Goal: Transaction & Acquisition: Purchase product/service

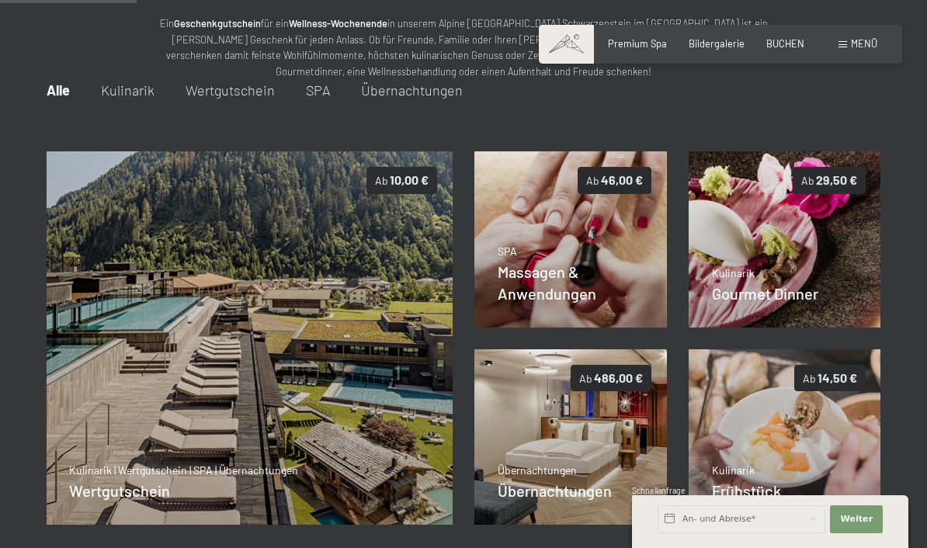
scroll to position [161, 0]
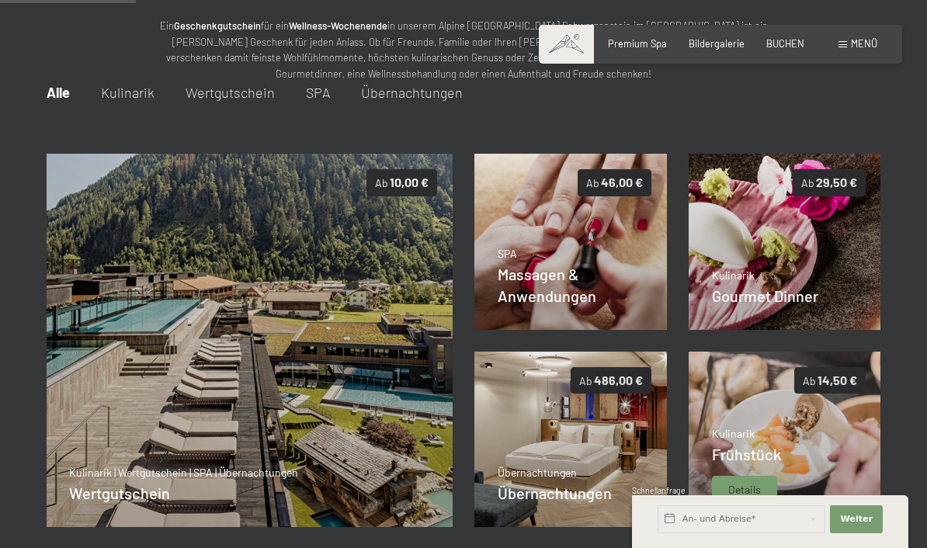
click at [831, 449] on img at bounding box center [784, 439] width 192 height 175
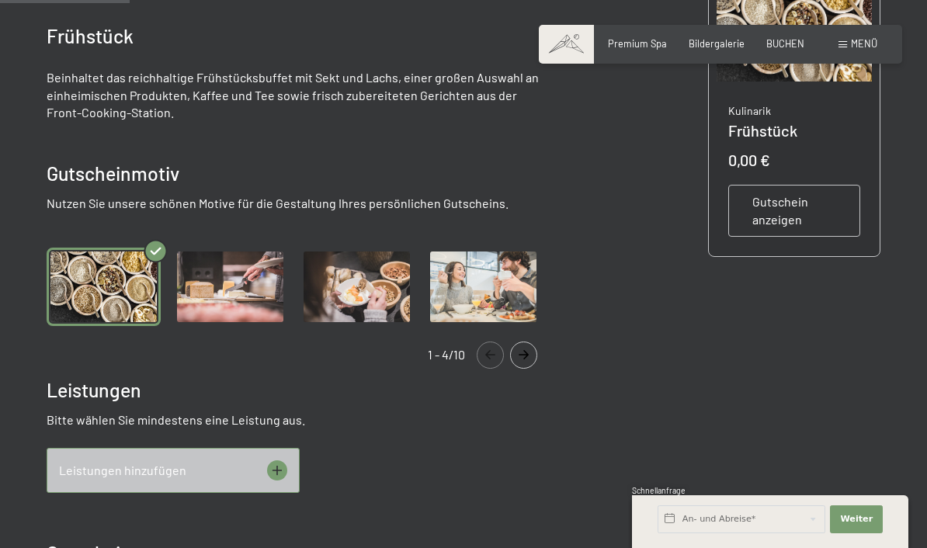
scroll to position [446, 0]
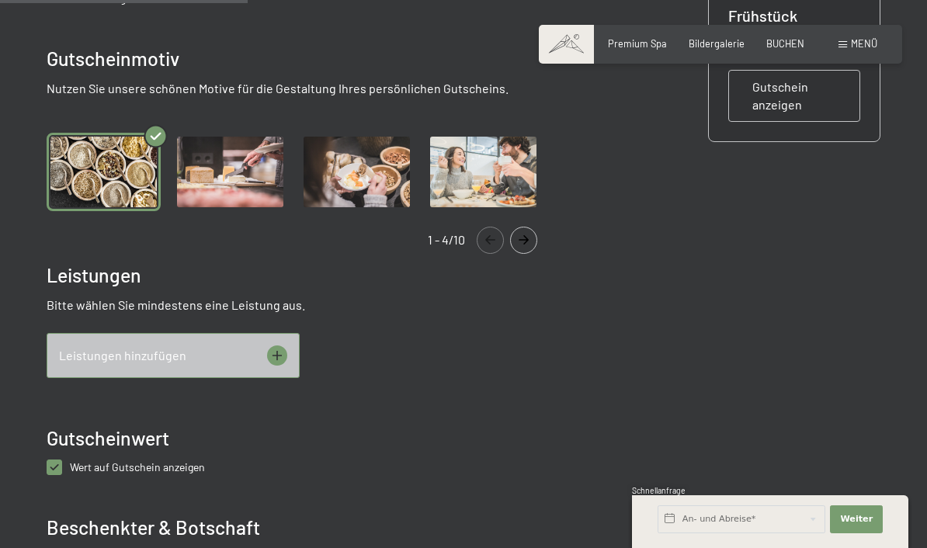
click at [522, 239] on icon "Navigate to next slide" at bounding box center [524, 239] width 26 height 9
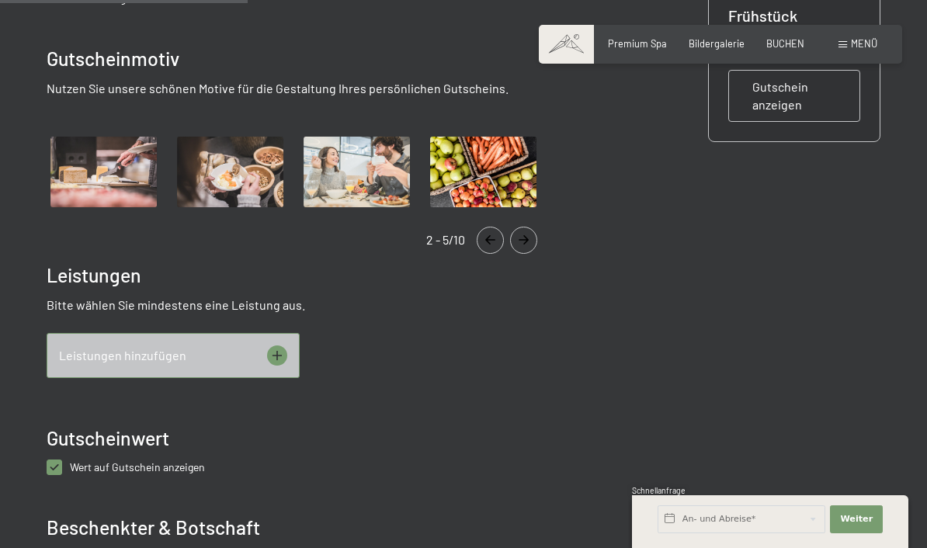
click at [522, 239] on icon "Navigate to next slide" at bounding box center [524, 239] width 26 height 9
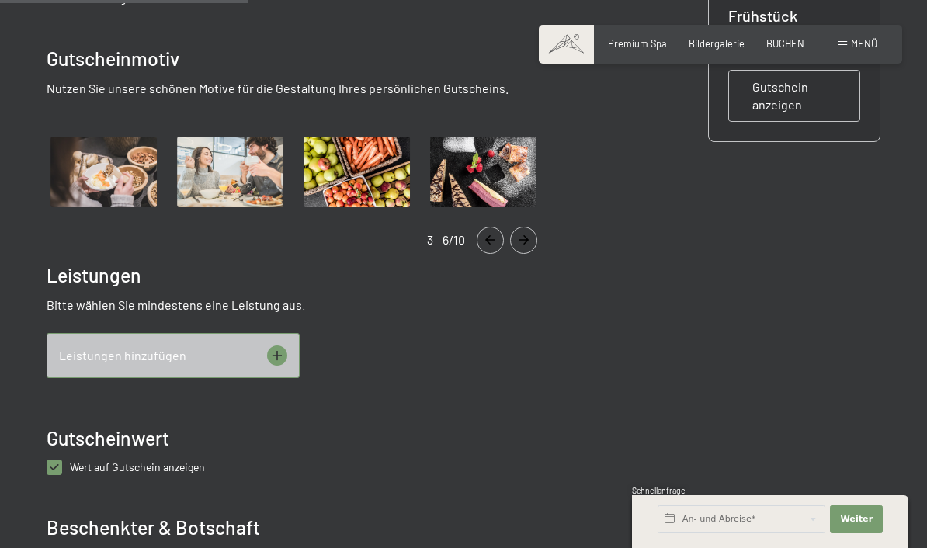
click at [522, 239] on icon "Navigate to next slide" at bounding box center [524, 239] width 26 height 9
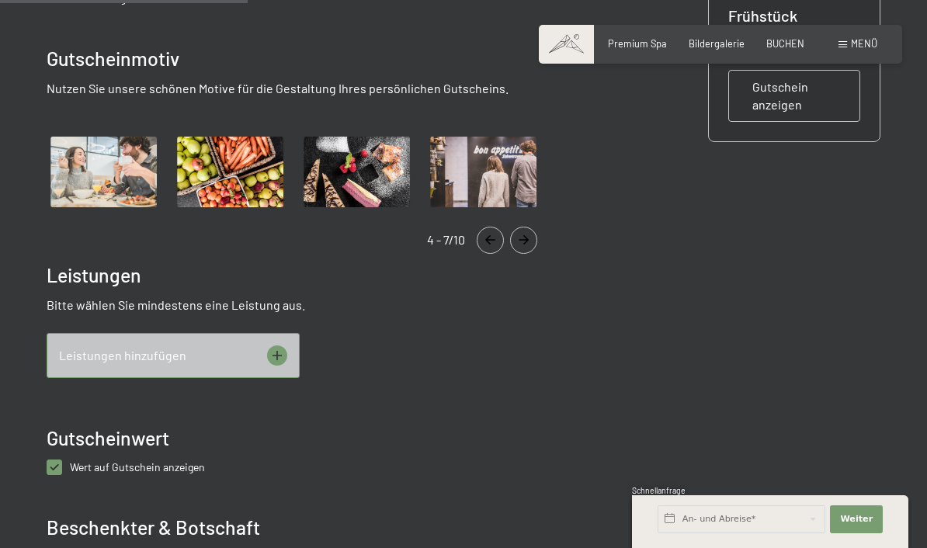
click at [522, 239] on icon "Navigate to next slide" at bounding box center [524, 239] width 26 height 9
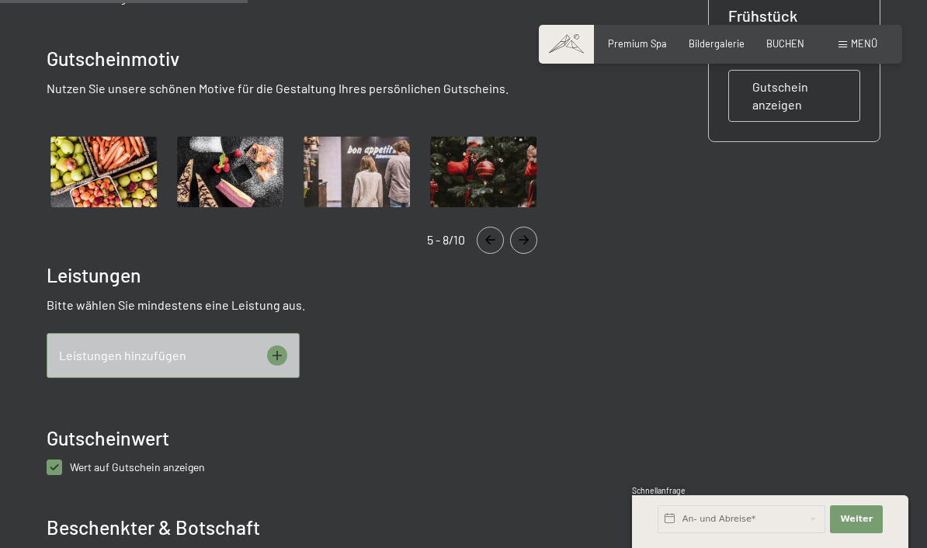
click at [522, 239] on icon "Navigate to next slide" at bounding box center [524, 239] width 26 height 9
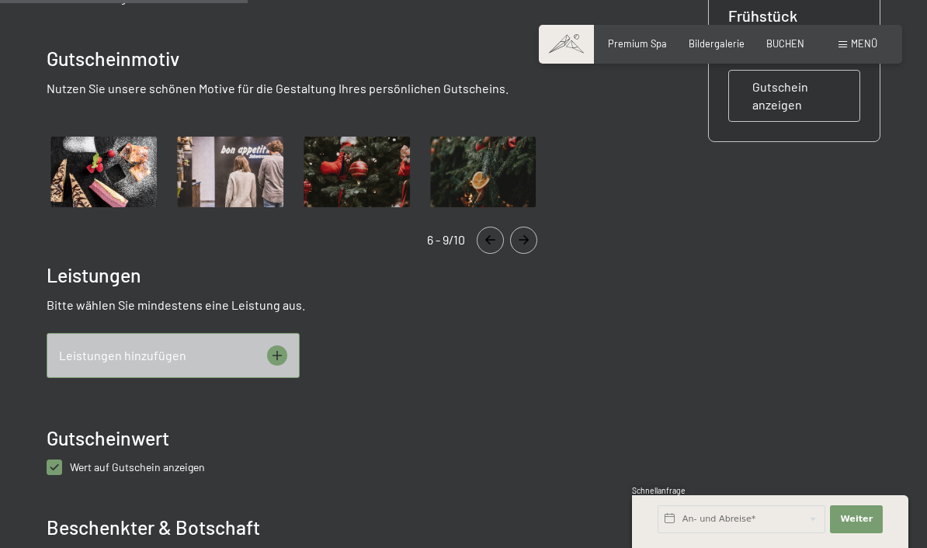
click at [522, 239] on icon "Navigate to next slide" at bounding box center [524, 239] width 26 height 9
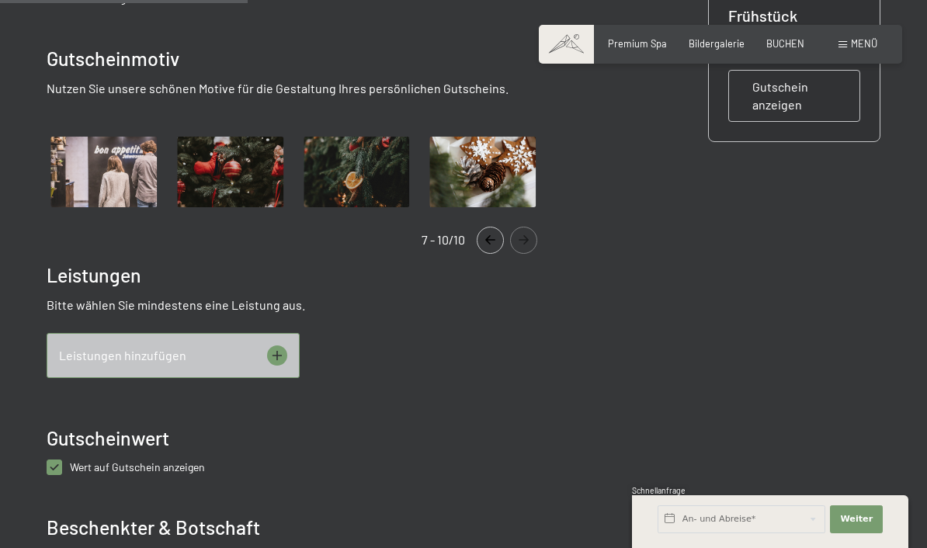
click at [525, 240] on icon "Navigate to next slide" at bounding box center [524, 239] width 10 height 9
click at [480, 238] on icon "Navigate to previous slide" at bounding box center [490, 239] width 26 height 9
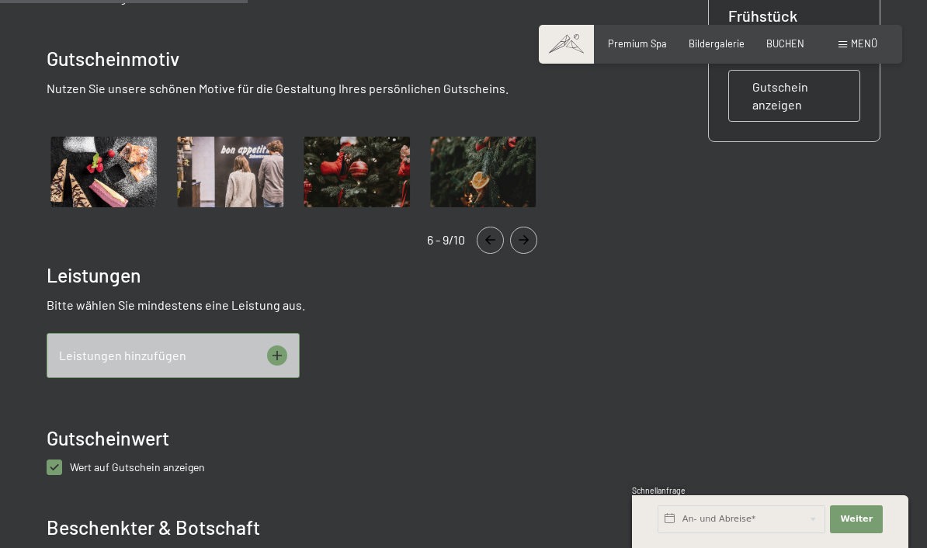
click at [480, 238] on icon "Navigate to previous slide" at bounding box center [490, 239] width 26 height 9
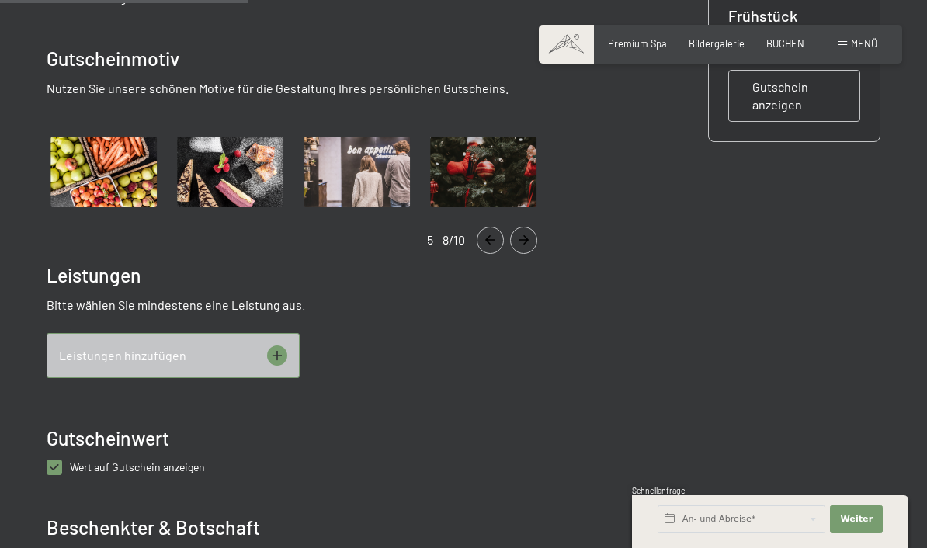
click at [480, 238] on icon "Navigate to previous slide" at bounding box center [490, 239] width 26 height 9
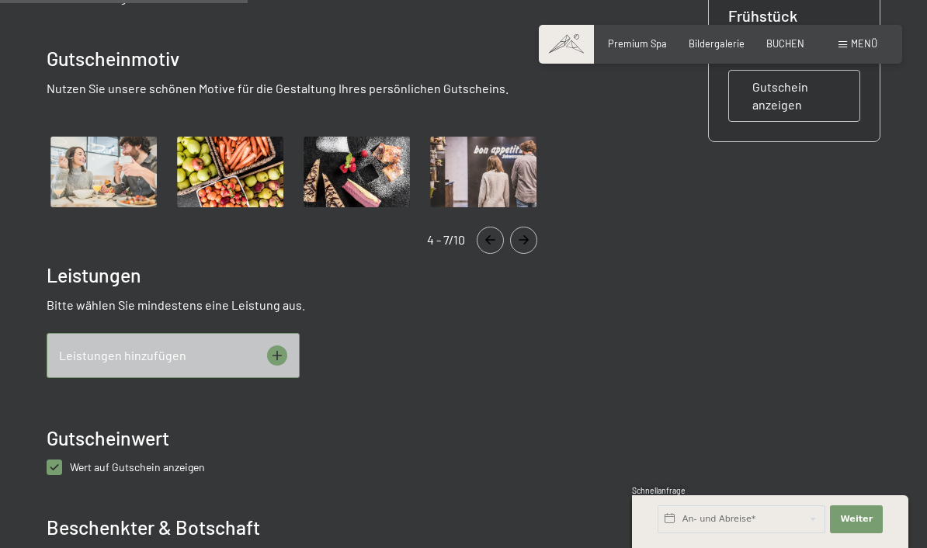
click at [480, 238] on icon "Navigate to previous slide" at bounding box center [490, 239] width 26 height 9
click at [487, 241] on icon "Navigate to previous slide" at bounding box center [490, 239] width 10 height 9
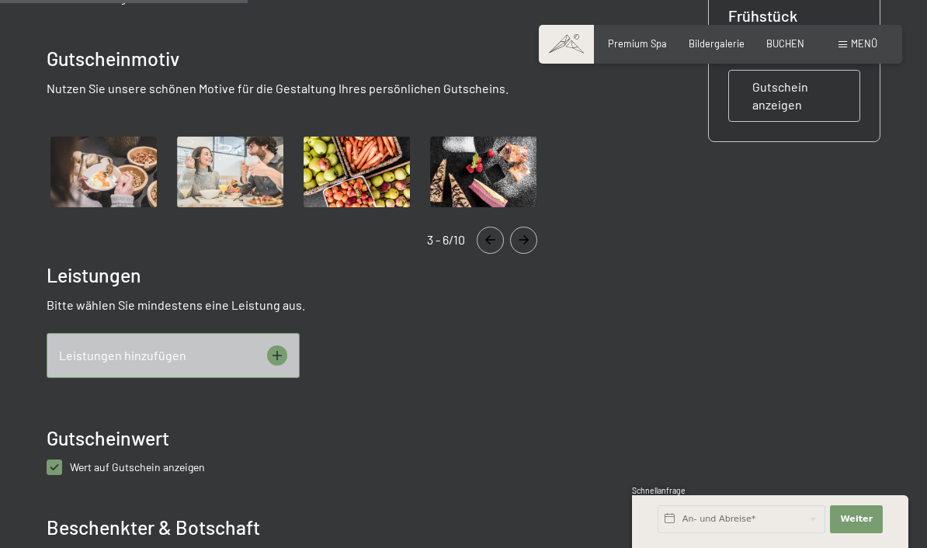
click at [487, 241] on icon "Navigate to previous slide" at bounding box center [490, 239] width 10 height 9
click at [491, 245] on button "Navigate to previous slide" at bounding box center [490, 240] width 27 height 27
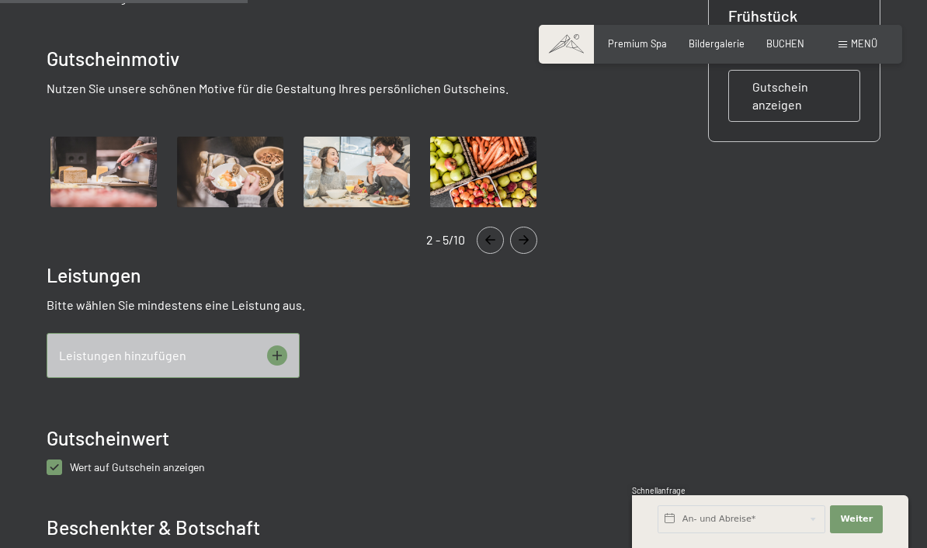
click at [481, 243] on icon "Navigate to previous slide" at bounding box center [490, 239] width 26 height 9
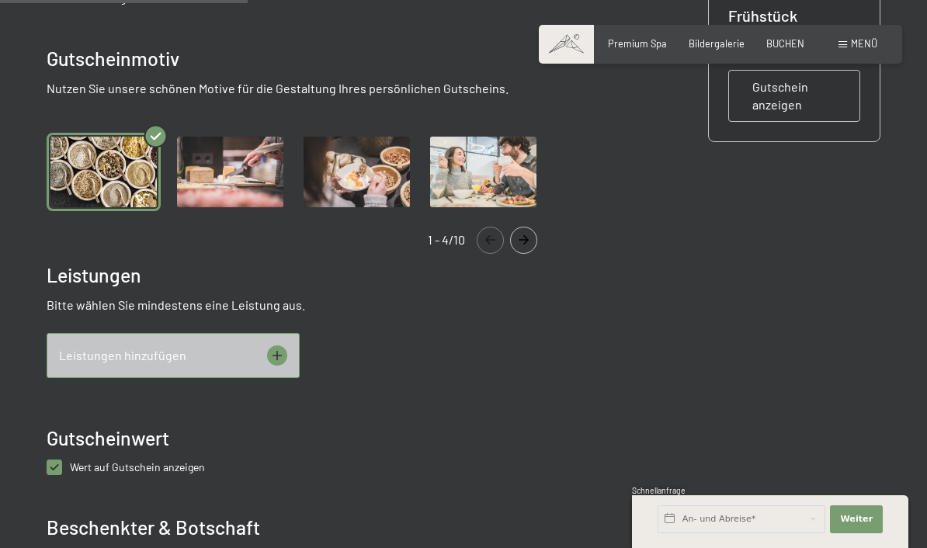
click at [279, 347] on icon at bounding box center [277, 355] width 20 height 20
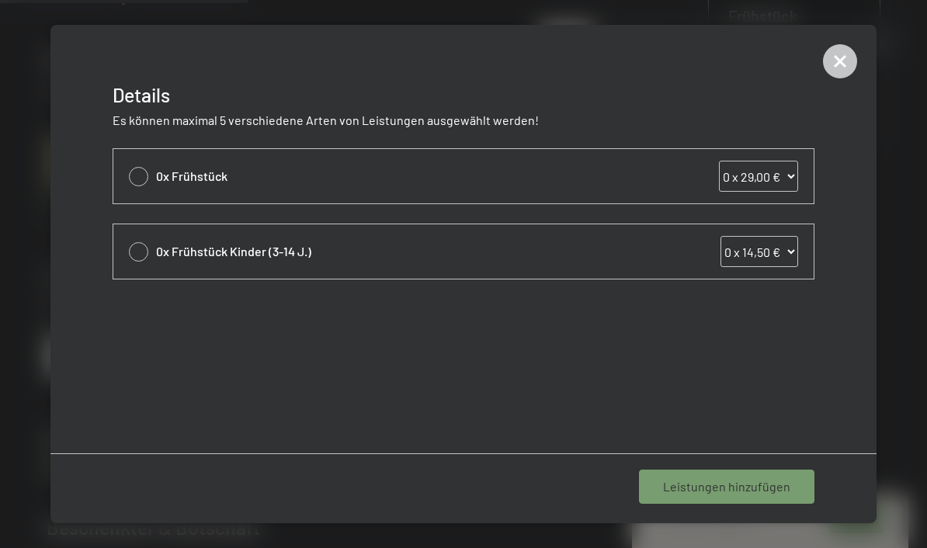
select select "2"
click at [757, 481] on span "1 Leistung hinzufügen" at bounding box center [730, 486] width 120 height 17
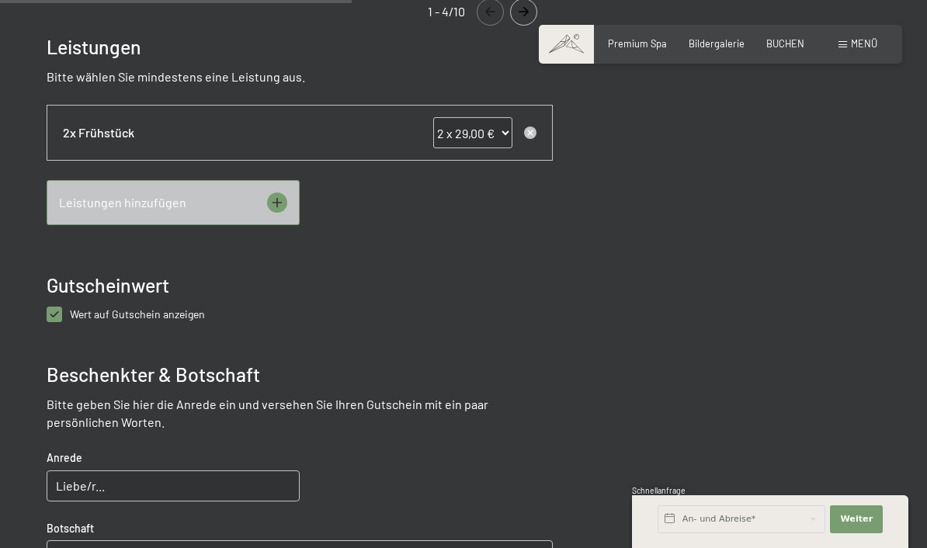
scroll to position [761, 0]
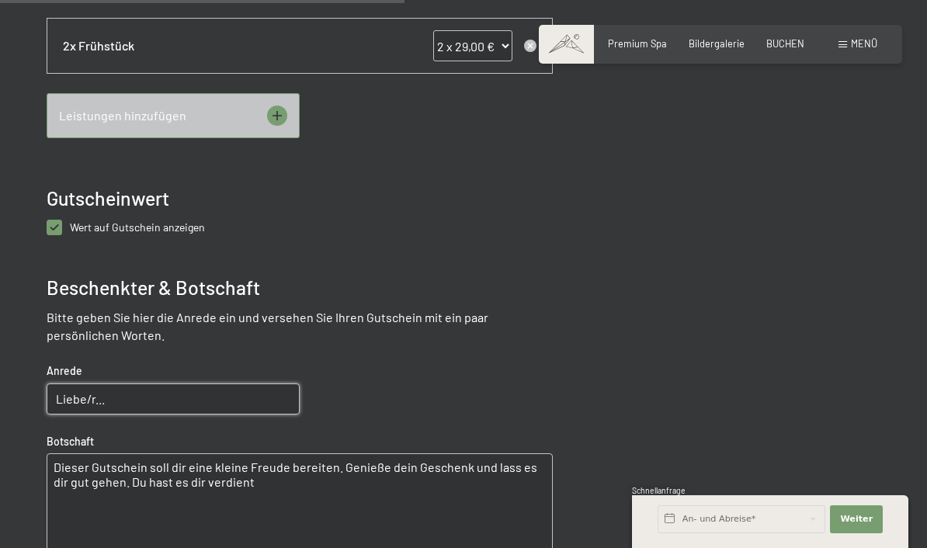
click at [148, 396] on input "Liebe/r..." at bounding box center [173, 398] width 253 height 31
type input "Liebe Mama"
click at [267, 475] on textarea "Dieser Gutschein soll dir eine kleine Freude bereiten. Genieße dein Geschenk un…" at bounding box center [300, 509] width 506 height 112
drag, startPoint x: 274, startPoint y: 487, endPoint x: 18, endPoint y: 447, distance: 259.2
click at [18, 447] on div at bounding box center [463, 116] width 927 height 1270
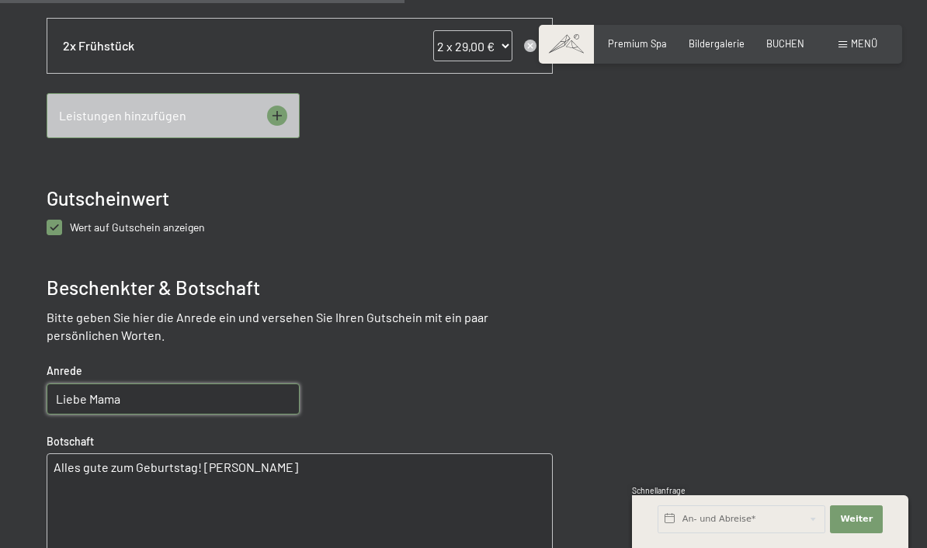
type textarea "Alles gute zum Geburtstag! Deine Larissa"
drag, startPoint x: 320, startPoint y: 467, endPoint x: 23, endPoint y: 458, distance: 296.7
click at [23, 458] on div at bounding box center [463, 116] width 927 height 1270
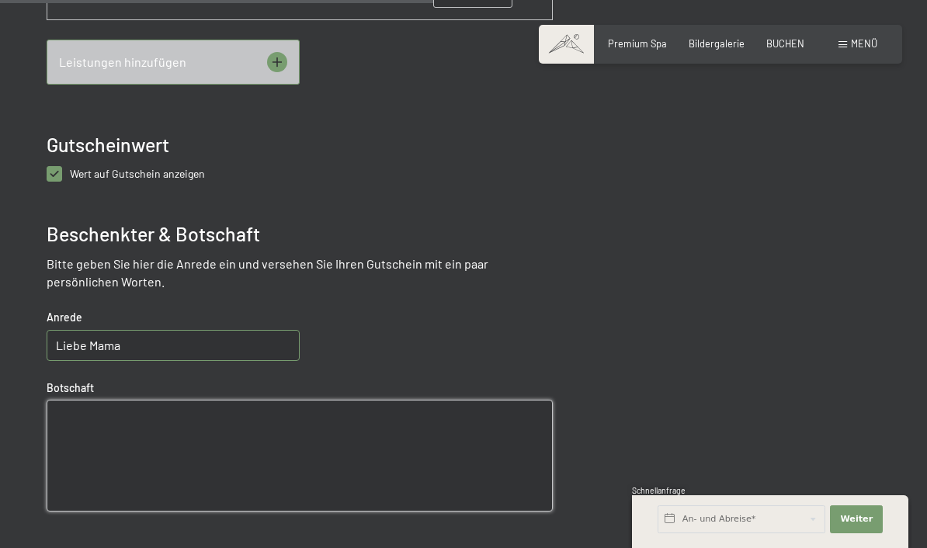
click at [85, 430] on textarea at bounding box center [300, 456] width 506 height 112
click at [92, 417] on textarea at bounding box center [300, 456] width 506 height 112
click at [56, 417] on textarea at bounding box center [300, 456] width 506 height 112
click at [88, 411] on textarea at bounding box center [300, 456] width 506 height 112
paste textarea "Alles Gute zum Geburtstag! Deine Larissa"
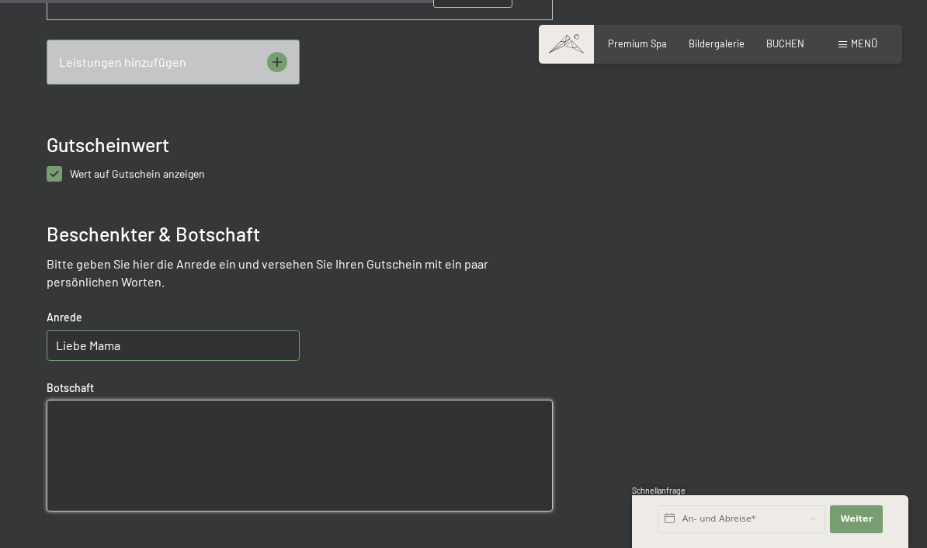
type textarea "Alles Gute zum Geburtstag! Deine Larissa"
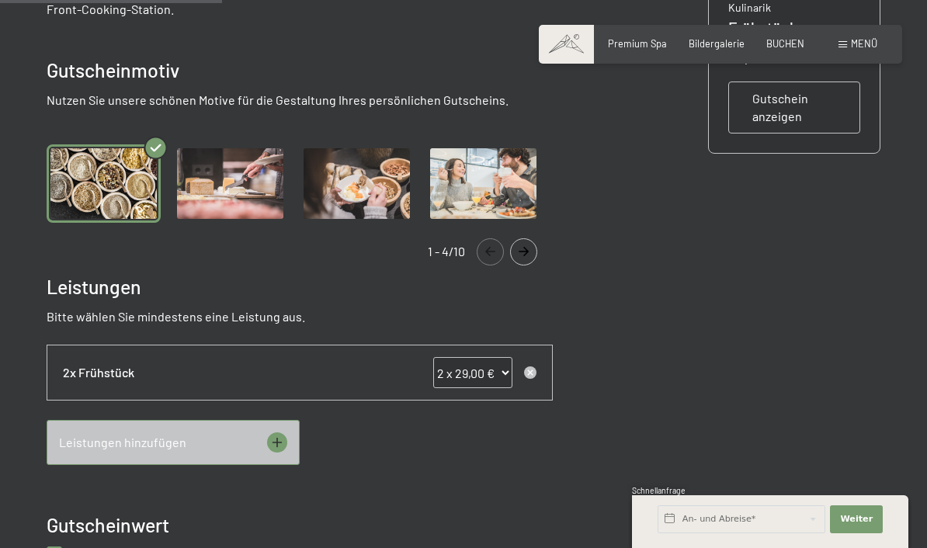
scroll to position [238, 0]
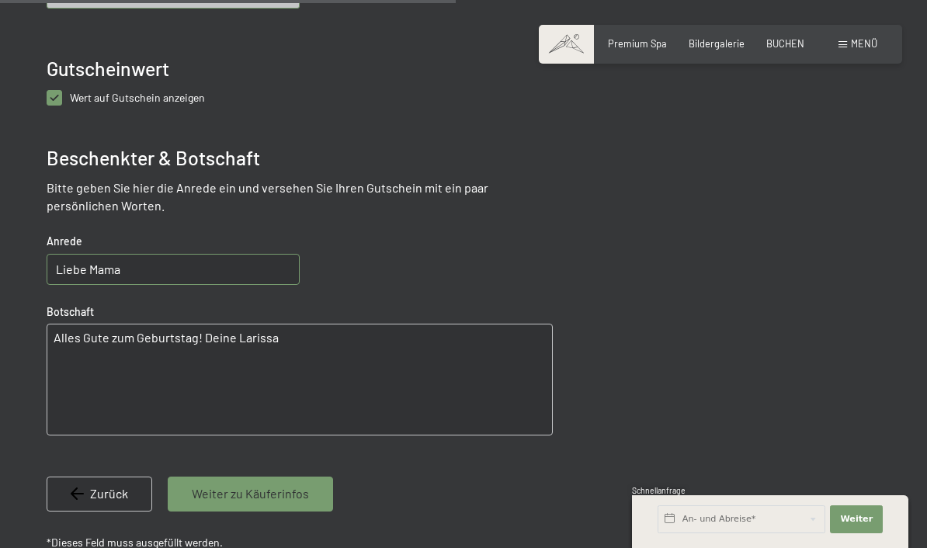
click at [225, 496] on span "Weiter zu Käuferinfos" at bounding box center [250, 493] width 117 height 17
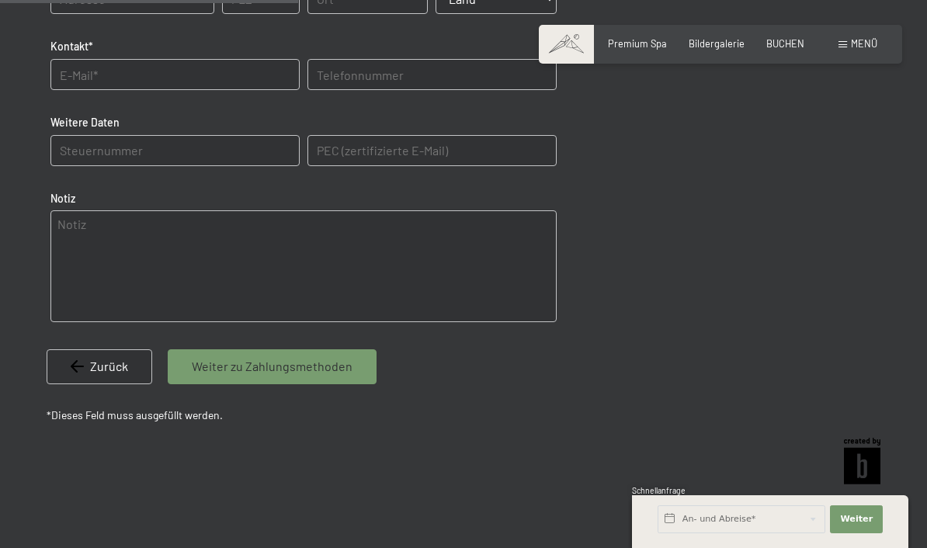
scroll to position [291, 0]
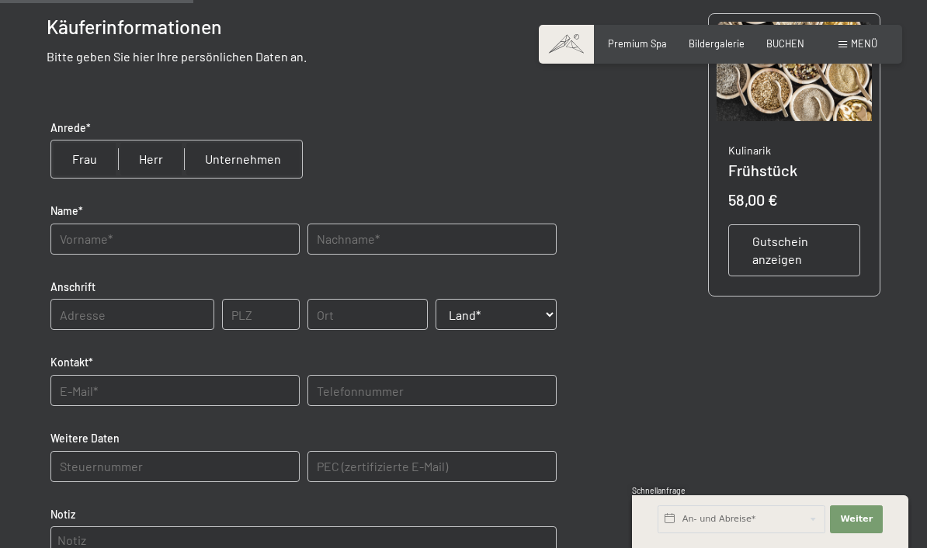
click at [77, 150] on input "radio" at bounding box center [84, 158] width 67 height 37
radio input "true"
click at [102, 235] on input "text" at bounding box center [174, 239] width 249 height 31
type input "Larissa"
drag, startPoint x: 392, startPoint y: 234, endPoint x: 408, endPoint y: 242, distance: 18.1
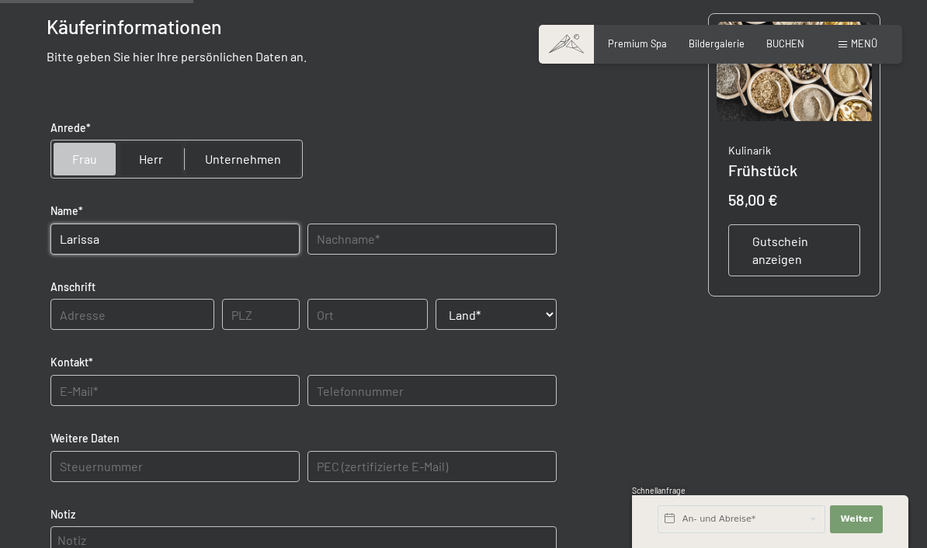
click at [392, 238] on input "text" at bounding box center [431, 239] width 249 height 31
type input "Engl"
click at [178, 310] on input "text" at bounding box center [132, 314] width 164 height 31
type input "Peinerstraße 4"
click at [275, 319] on input "text" at bounding box center [261, 314] width 78 height 31
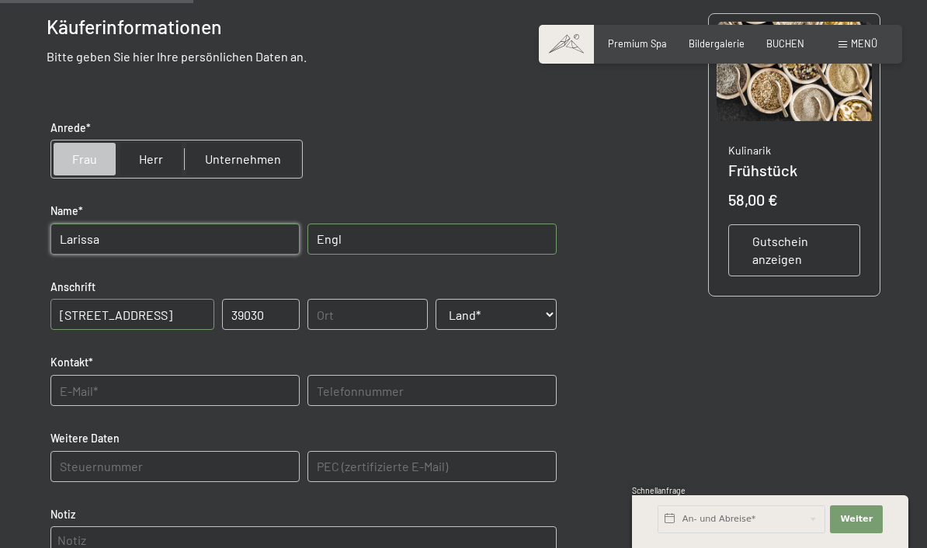
type input "39030"
click at [340, 316] on input "text" at bounding box center [367, 314] width 120 height 31
type input "Terenten"
click at [497, 292] on div "Land* Land* Österreich Frankreich Deutschland Italien Schweiz -----------------…" at bounding box center [496, 314] width 128 height 47
click at [499, 309] on select "Land* Österreich Frankreich Deutschland Italien Schweiz -----------------------…" at bounding box center [495, 314] width 120 height 31
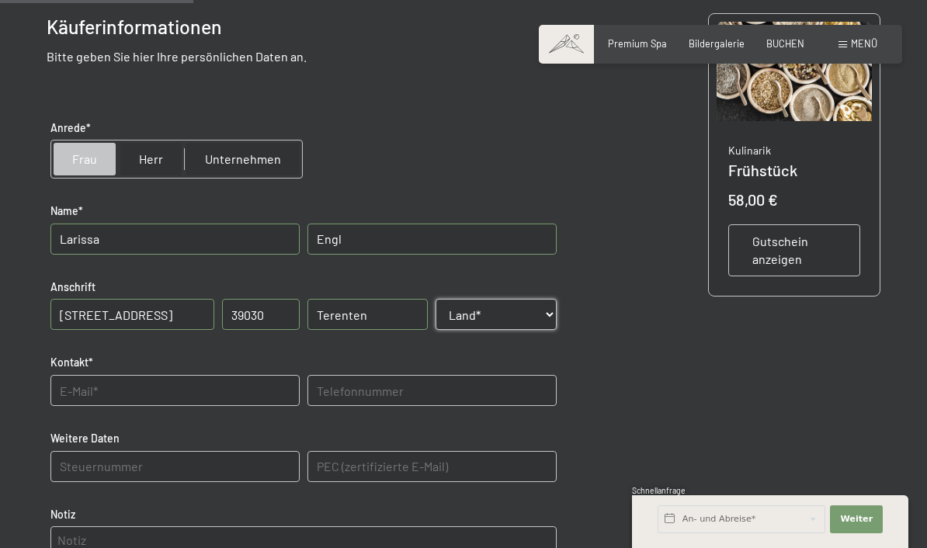
select select "ITA"
click at [171, 395] on input "text" at bounding box center [174, 390] width 249 height 31
type input "e"
type input "larissaengl8@gmail.com"
click at [406, 383] on input "text" at bounding box center [431, 390] width 249 height 31
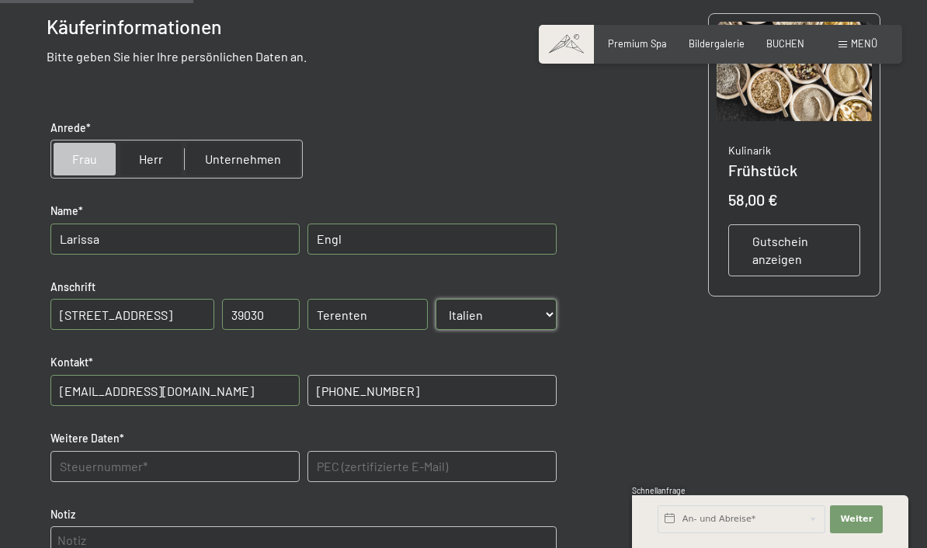
type input "349 345 3192"
click at [217, 452] on Daten "text" at bounding box center [174, 466] width 249 height 31
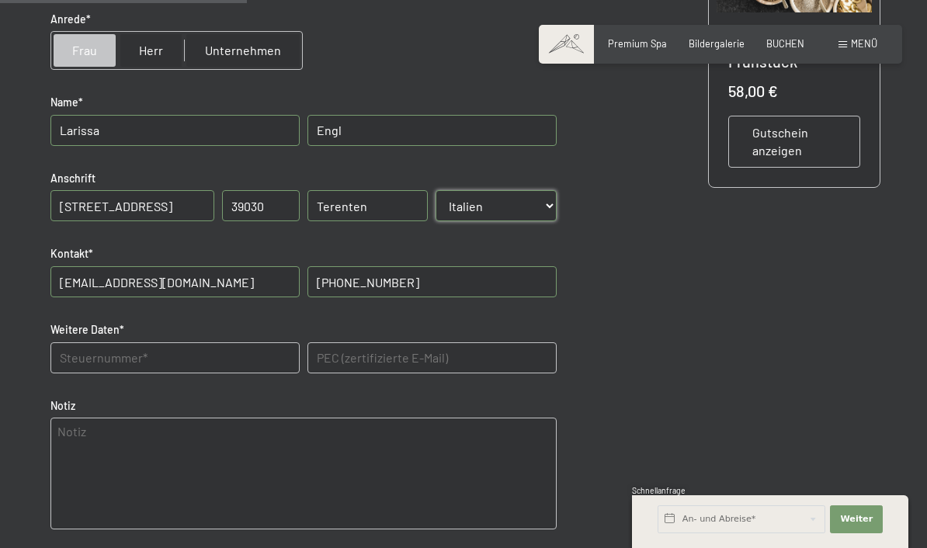
scroll to position [409, 0]
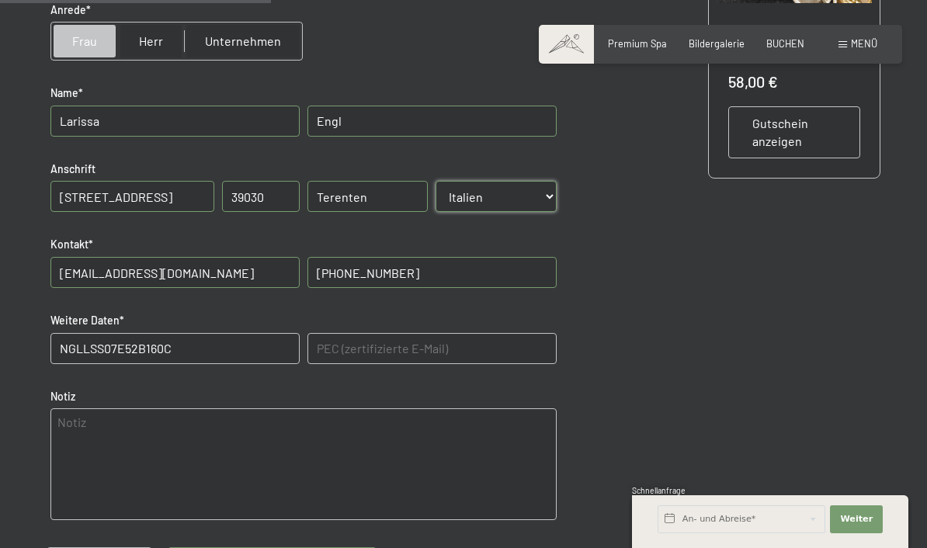
type Daten "NGLLSS07E52B160C"
click at [367, 325] on div "PEC (zertifizierte E-Mail)" at bounding box center [431, 348] width 257 height 47
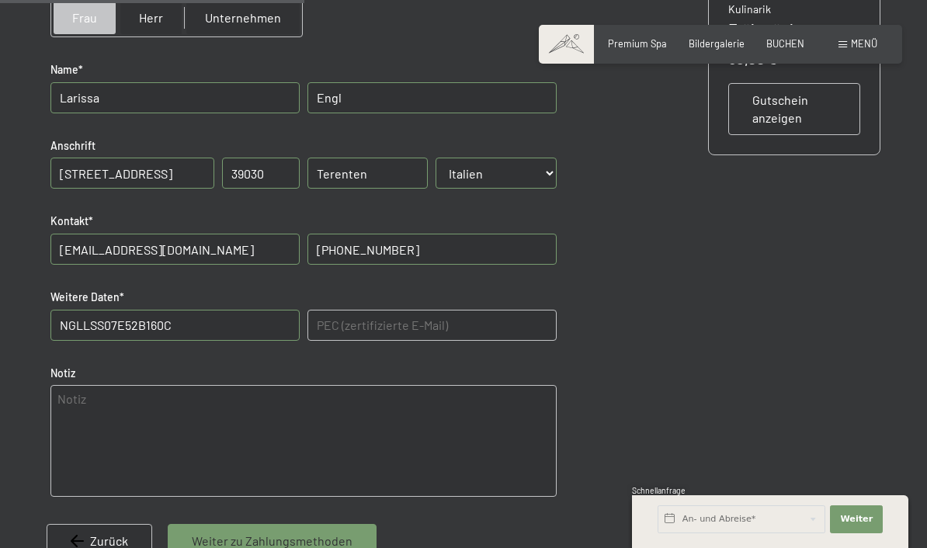
scroll to position [486, 0]
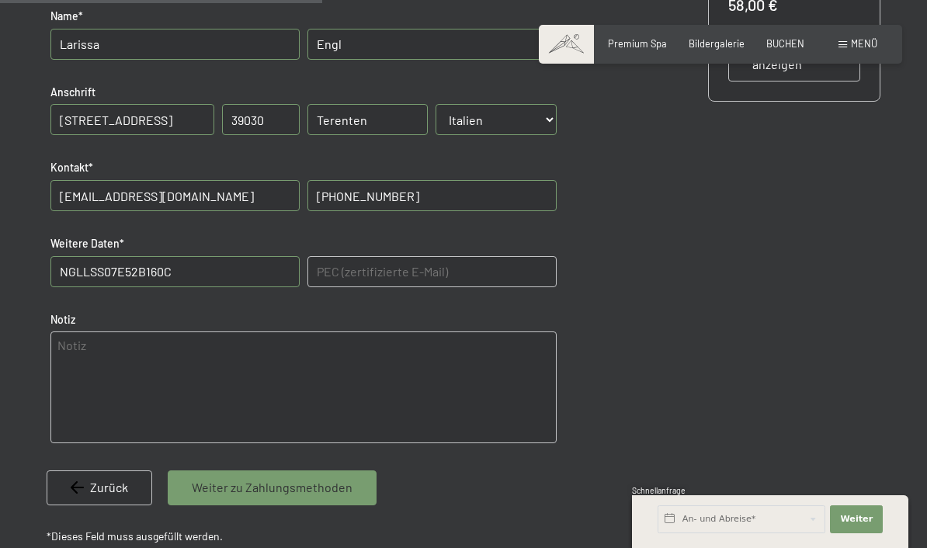
click at [217, 491] on span "Weiter zu Zahlungsmethoden" at bounding box center [272, 487] width 161 height 17
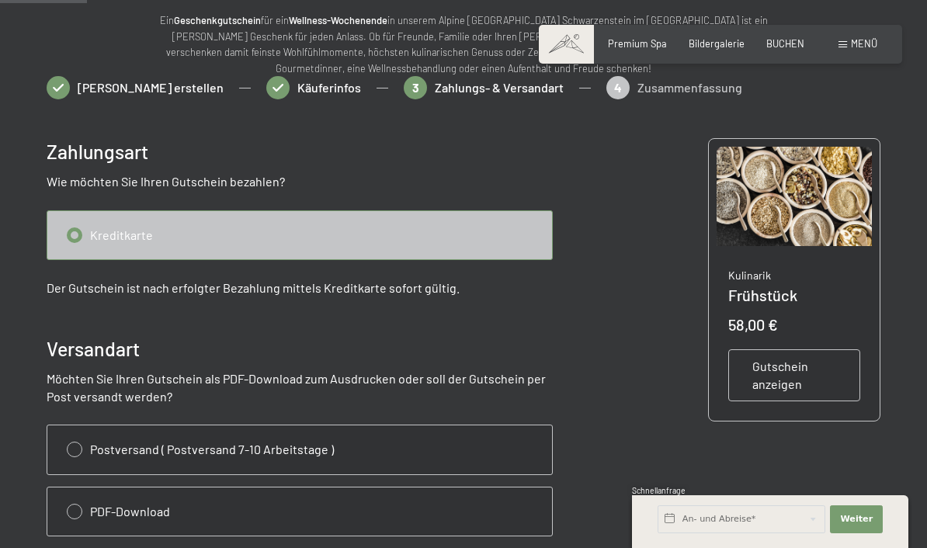
scroll to position [276, 0]
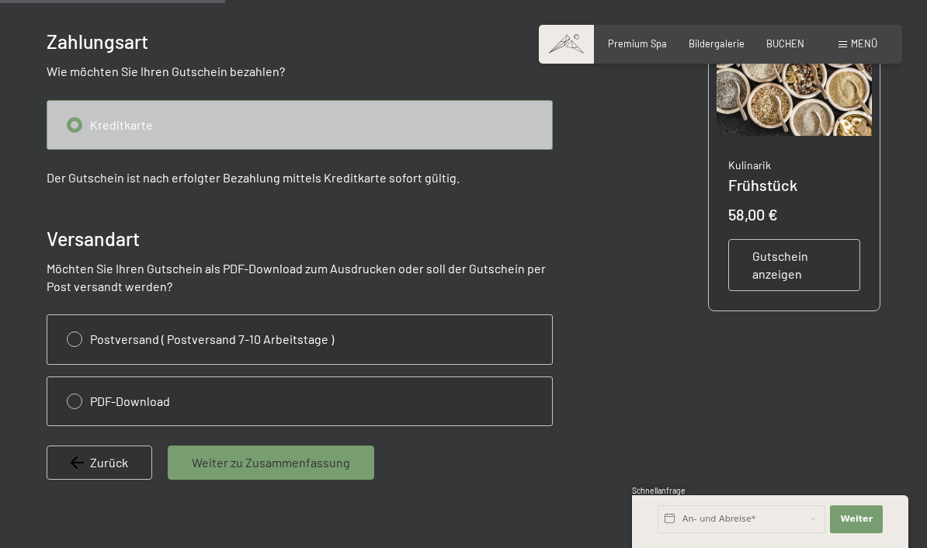
click at [83, 406] on input "radio" at bounding box center [299, 401] width 505 height 48
radio input "true"
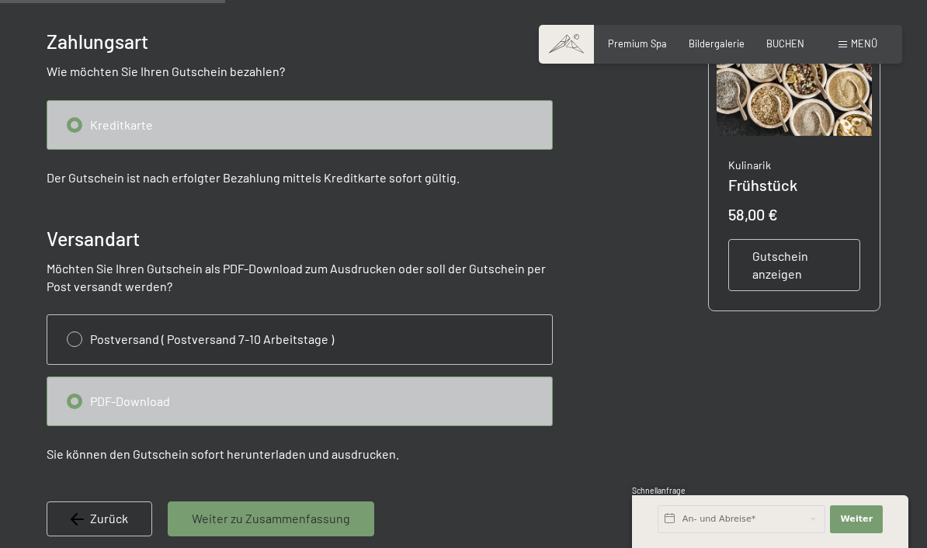
click at [344, 519] on span "Weiter zu Zusammenfassung" at bounding box center [271, 518] width 158 height 17
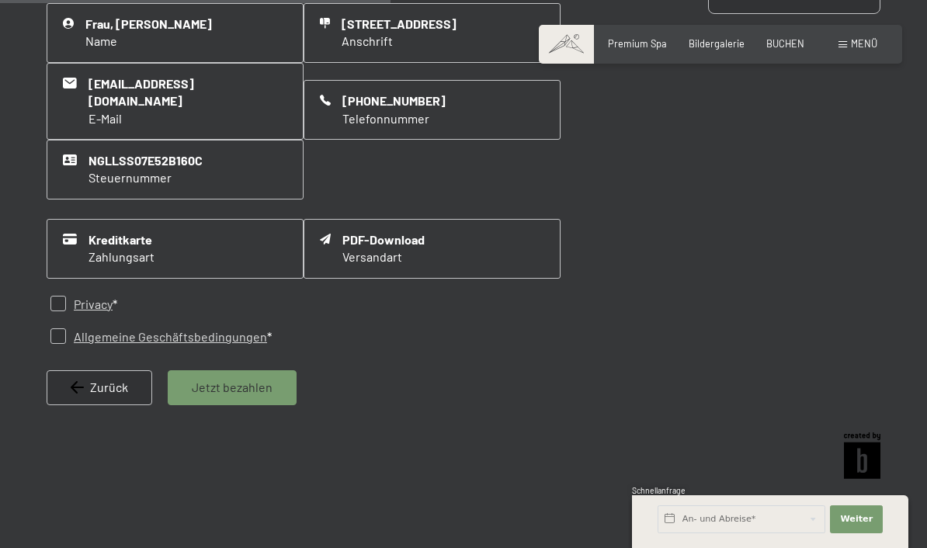
scroll to position [571, 0]
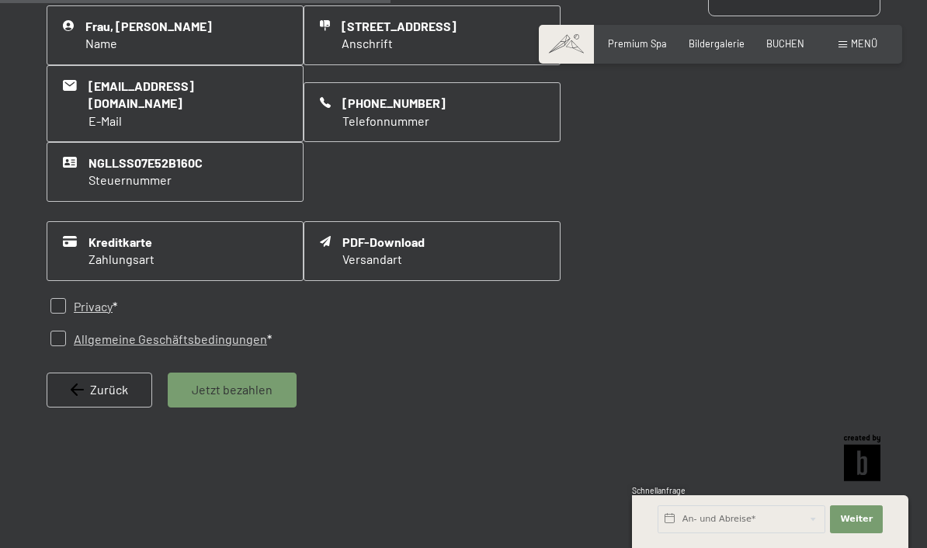
click at [70, 391] on div "Zurück" at bounding box center [100, 390] width 106 height 34
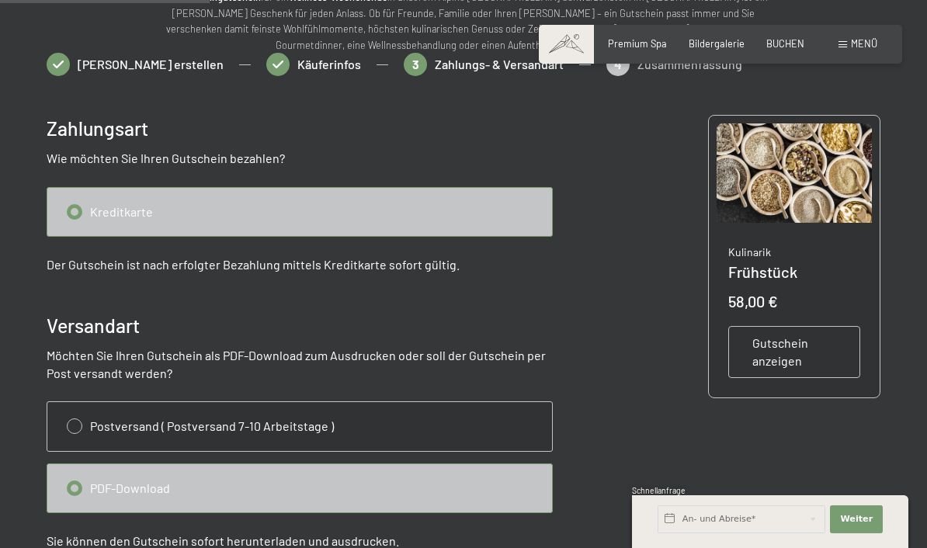
scroll to position [285, 0]
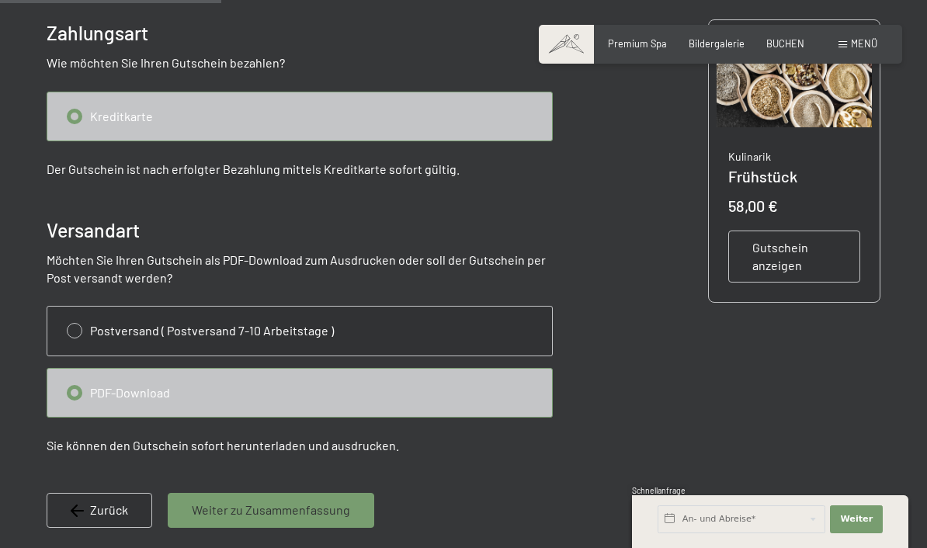
click at [797, 260] on span "Gutschein anzeigen" at bounding box center [794, 256] width 84 height 35
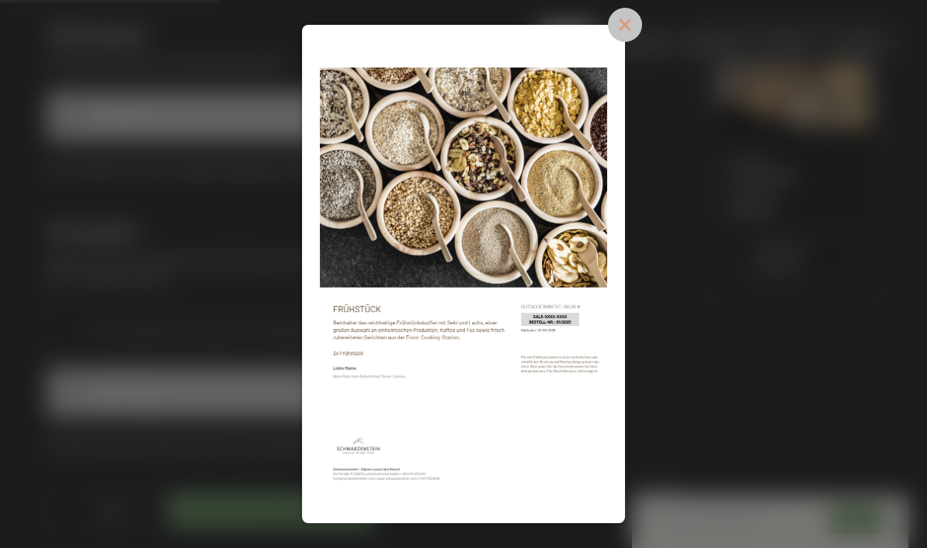
click at [642, 23] on icon at bounding box center [625, 25] width 34 height 34
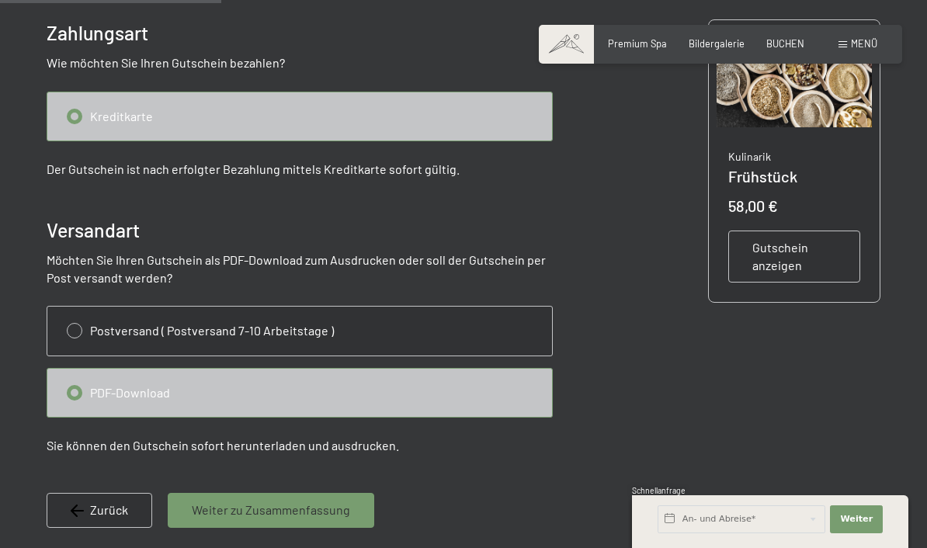
click at [312, 517] on div "Weiter zu Zusammenfassung" at bounding box center [271, 510] width 206 height 34
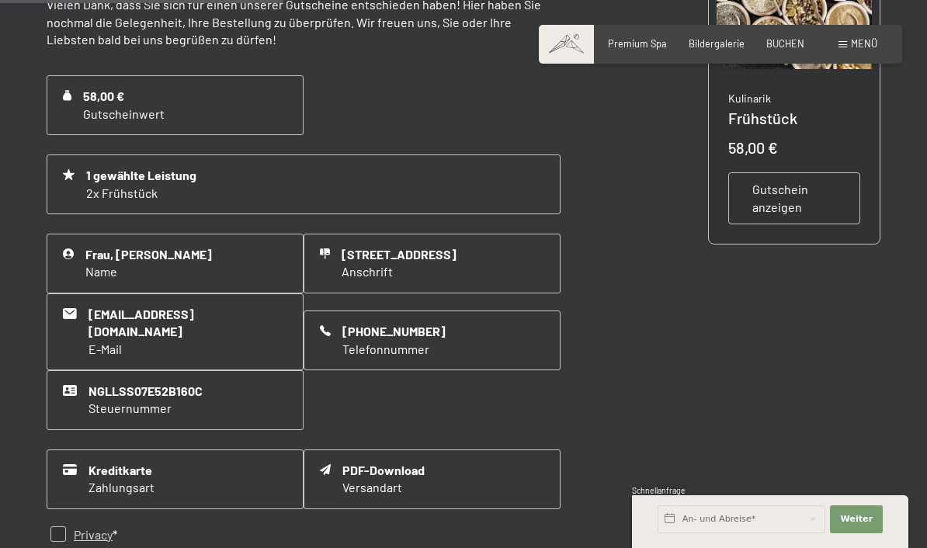
scroll to position [427, 0]
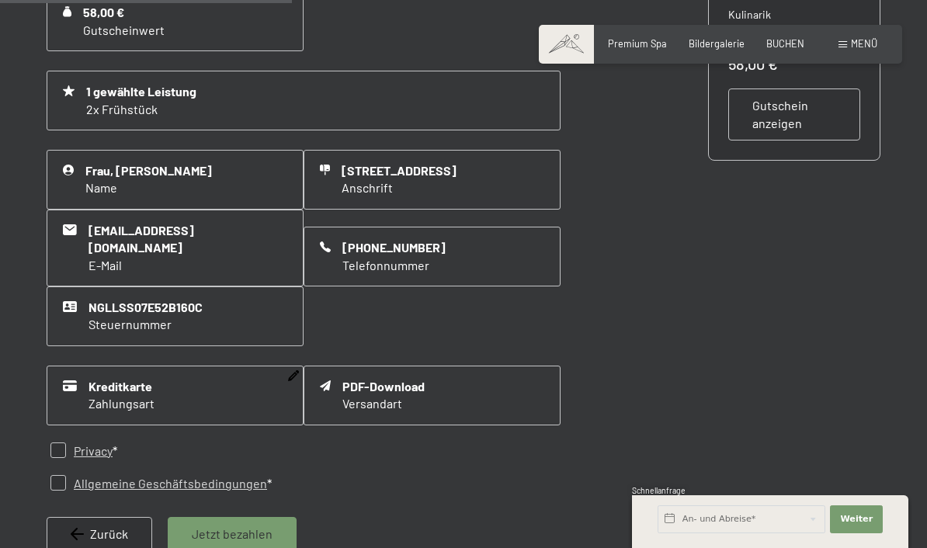
click at [293, 370] on icon at bounding box center [293, 375] width 11 height 11
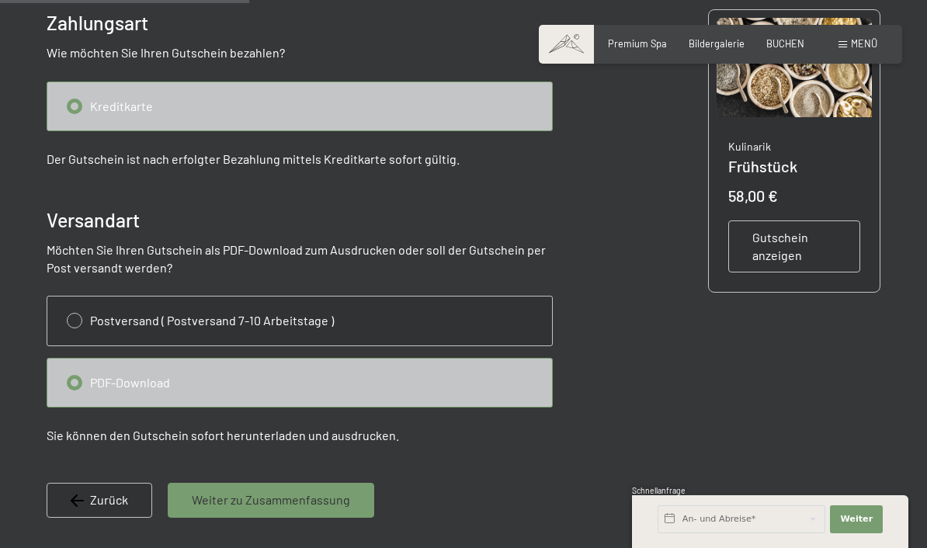
scroll to position [347, 0]
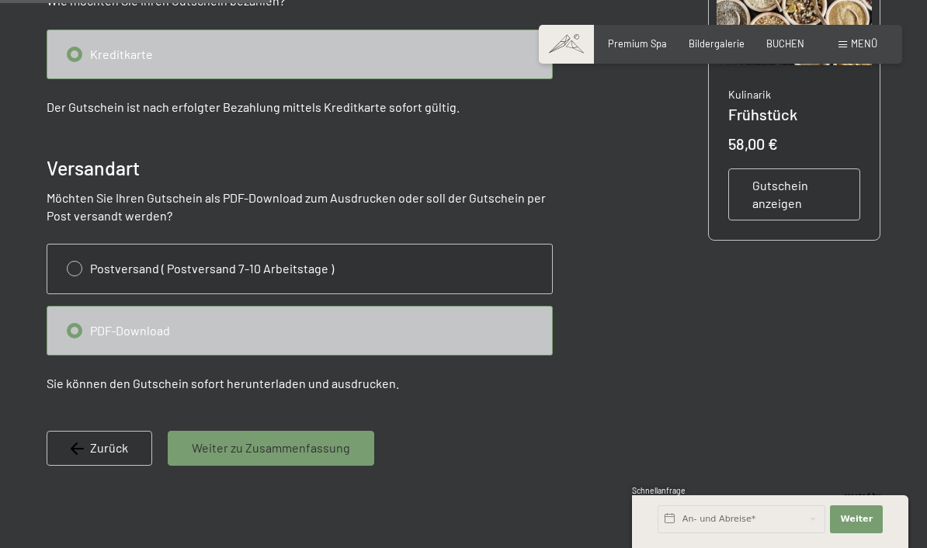
click at [305, 460] on div "Weiter zu Zusammenfassung" at bounding box center [271, 448] width 206 height 34
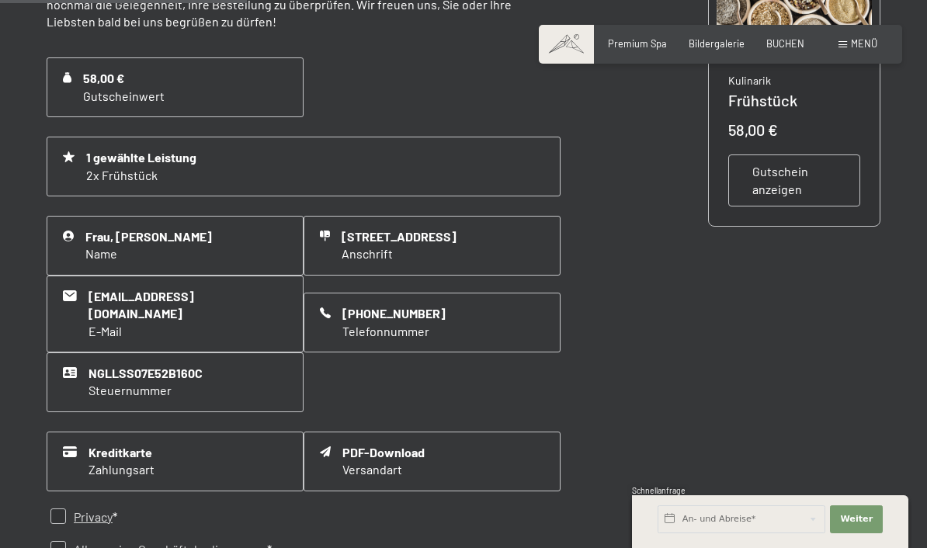
scroll to position [360, 0]
click at [814, 187] on span "Gutschein anzeigen" at bounding box center [794, 181] width 84 height 35
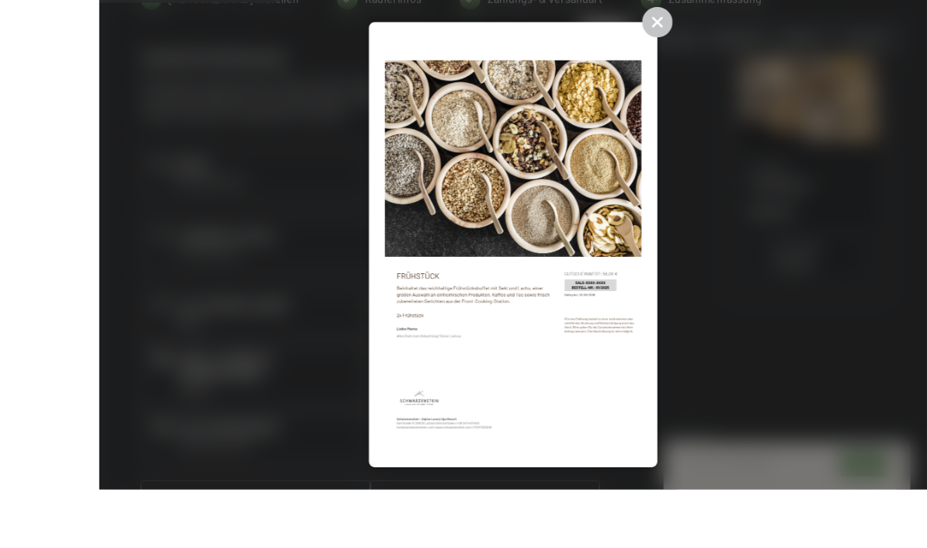
scroll to position [374, 0]
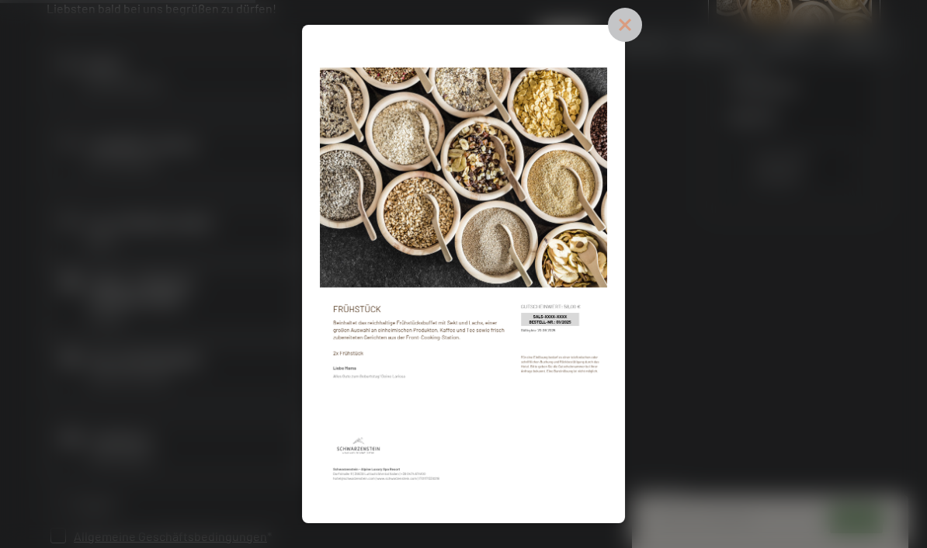
click at [633, 30] on icon at bounding box center [625, 25] width 16 height 16
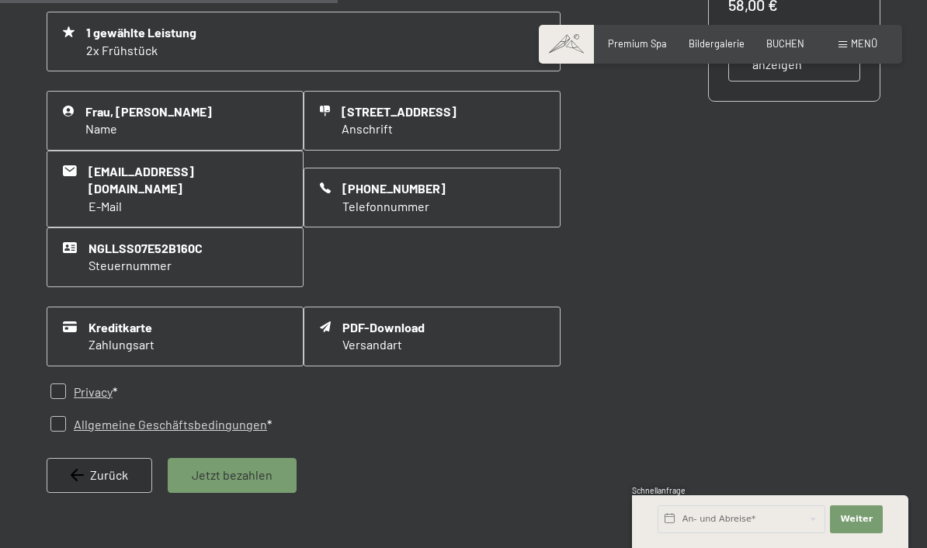
scroll to position [497, 0]
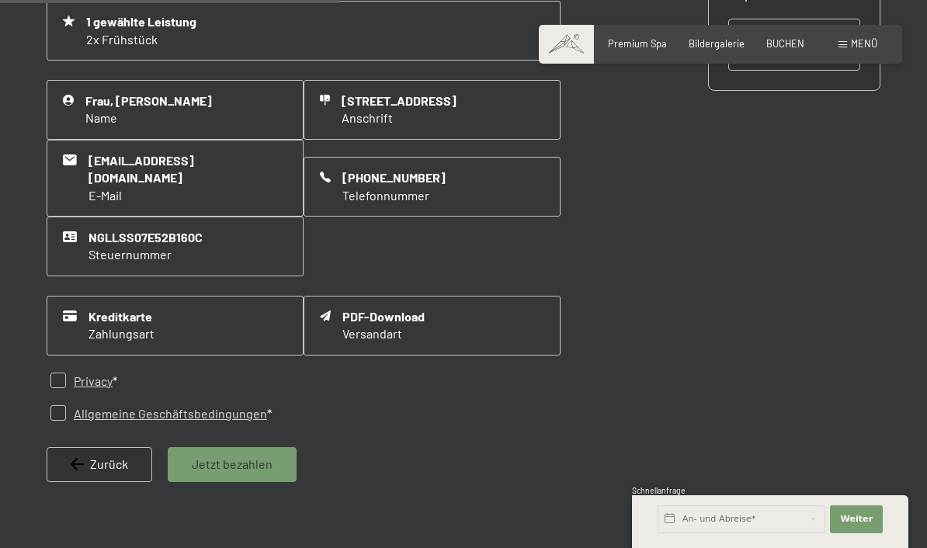
click at [48, 374] on div "Privacy *" at bounding box center [261, 381] width 428 height 33
click at [54, 377] on input "checkbox" at bounding box center [58, 381] width 16 height 16
checkbox input "true"
click at [59, 405] on input "checkbox" at bounding box center [58, 413] width 16 height 16
checkbox input "true"
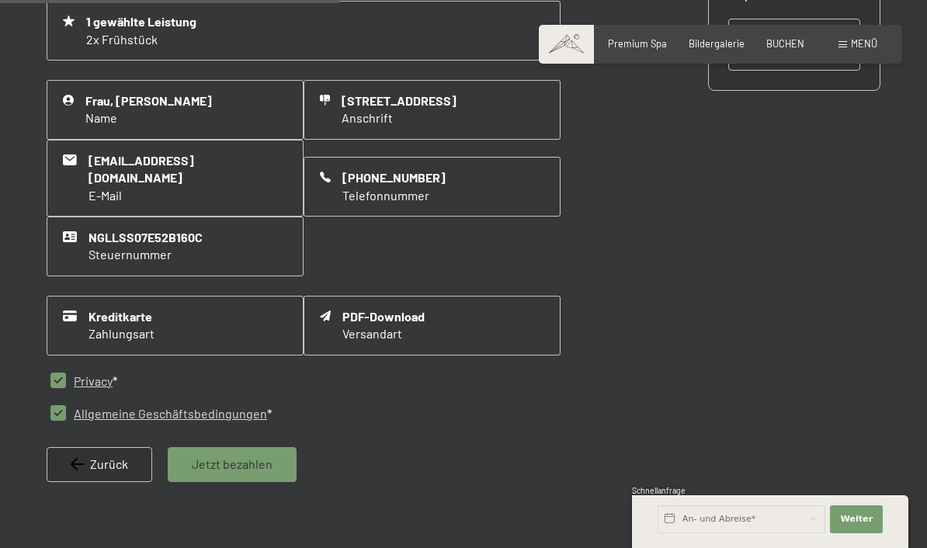
click at [254, 470] on div "Jetzt bezahlen" at bounding box center [232, 464] width 129 height 34
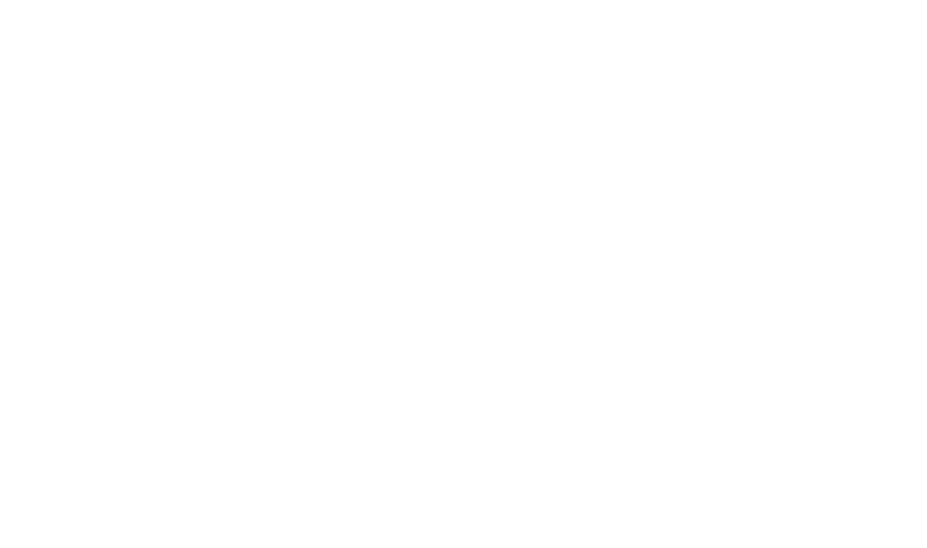
scroll to position [0, 0]
